Goal: Obtain resource: Download file/media

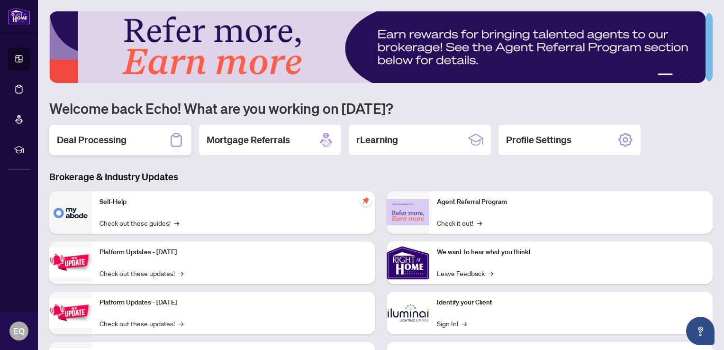
click at [120, 135] on h2 "Deal Processing" at bounding box center [92, 139] width 70 height 13
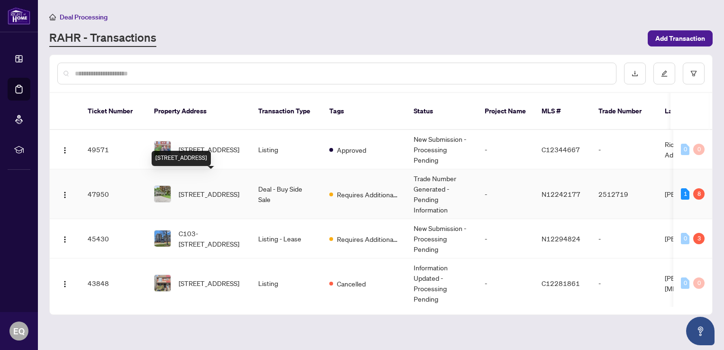
click at [201, 189] on span "40 Fonthill Blvd, Markham, Ontario L3R 1V7, Canada" at bounding box center [209, 194] width 61 height 10
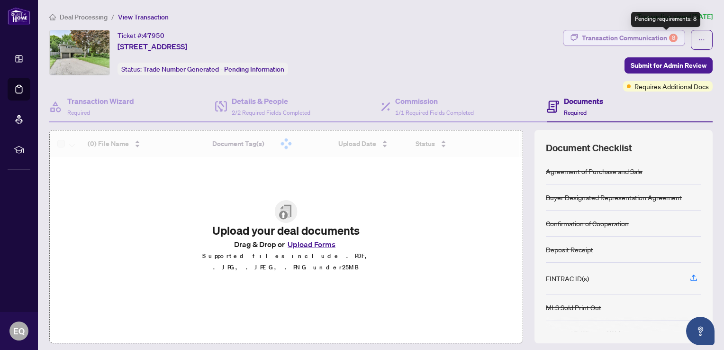
click at [669, 35] on div "8" at bounding box center [673, 38] width 9 height 9
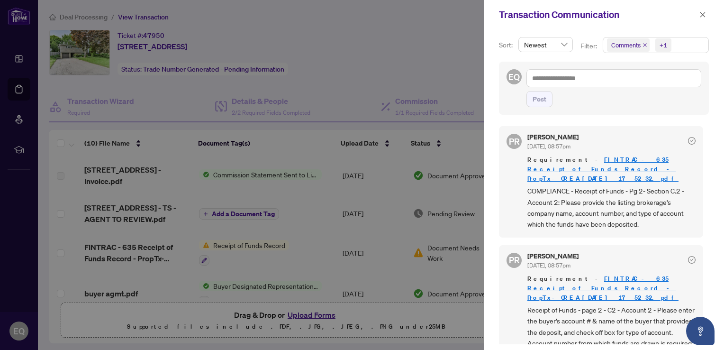
click at [606, 164] on link "FINTRAC - 635 Receipt of Funds Record - PropTx-OREA_[DATE] 17_52_32.pdf" at bounding box center [602, 168] width 151 height 27
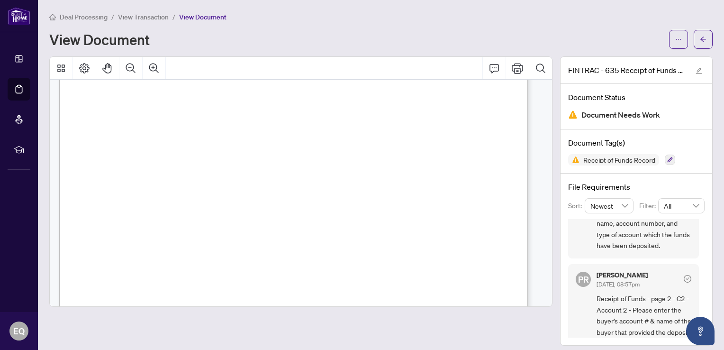
scroll to position [95, 0]
